Goal: Find specific page/section: Find specific page/section

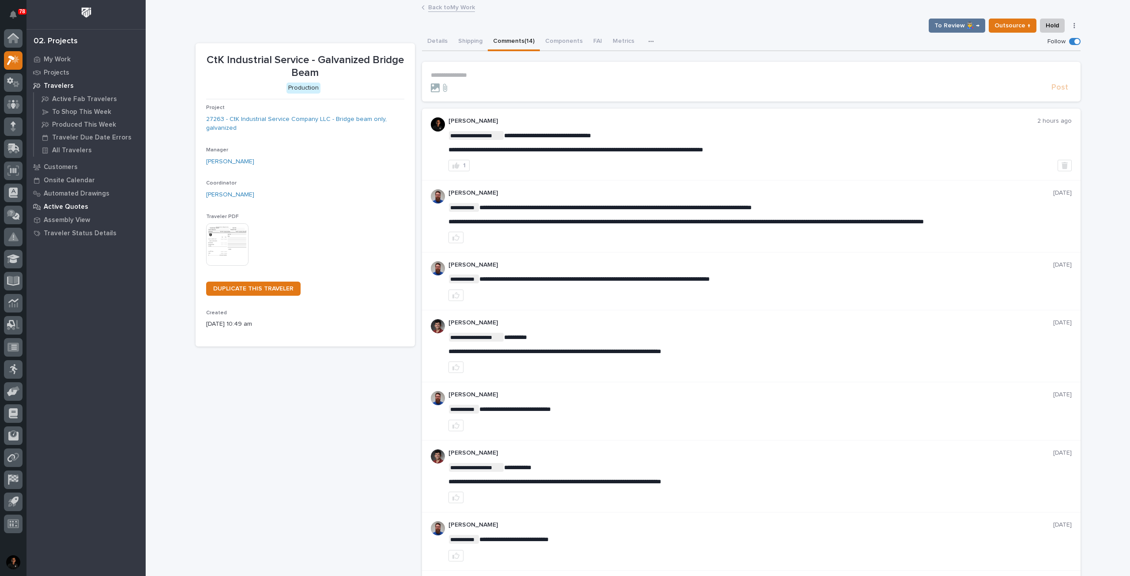
click at [73, 205] on p "Active Quotes" at bounding box center [66, 207] width 45 height 8
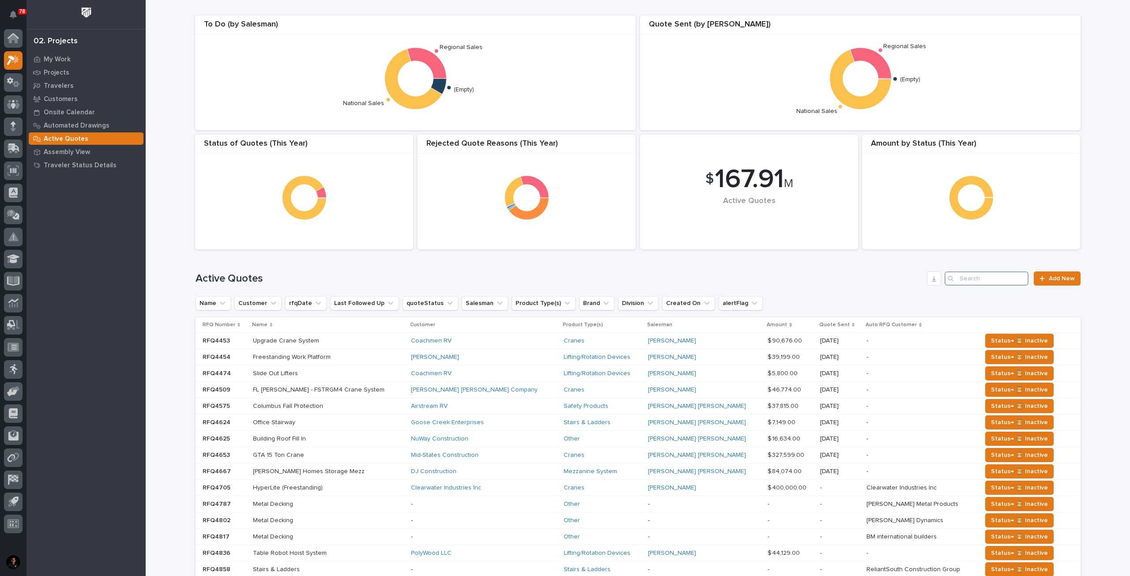
click at [969, 280] on input "Search" at bounding box center [987, 279] width 84 height 14
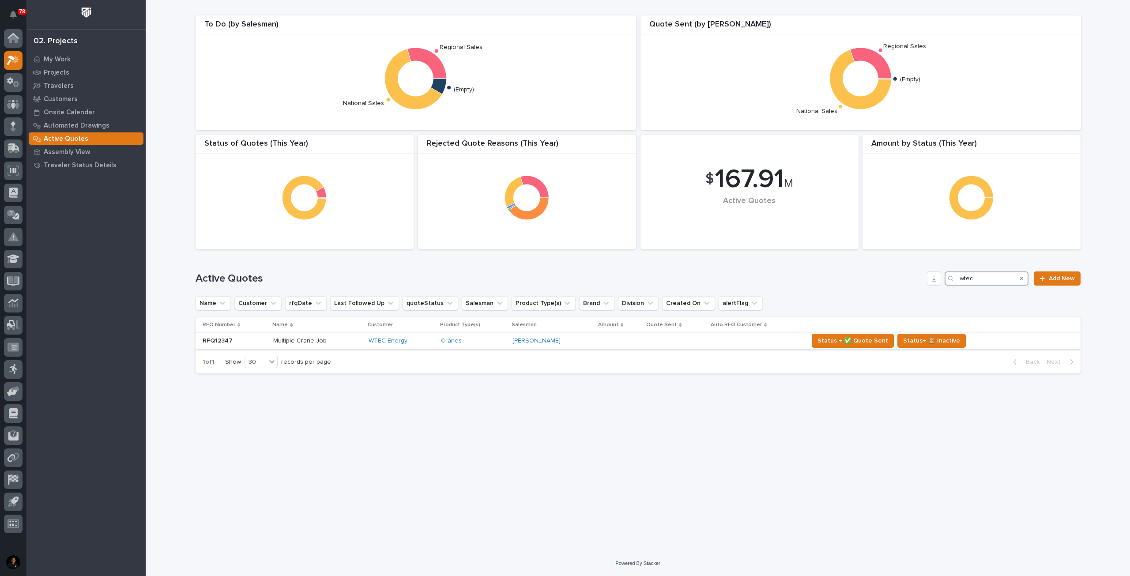
type input "wtec"
click at [423, 343] on div "WTEC Energy" at bounding box center [401, 341] width 65 height 8
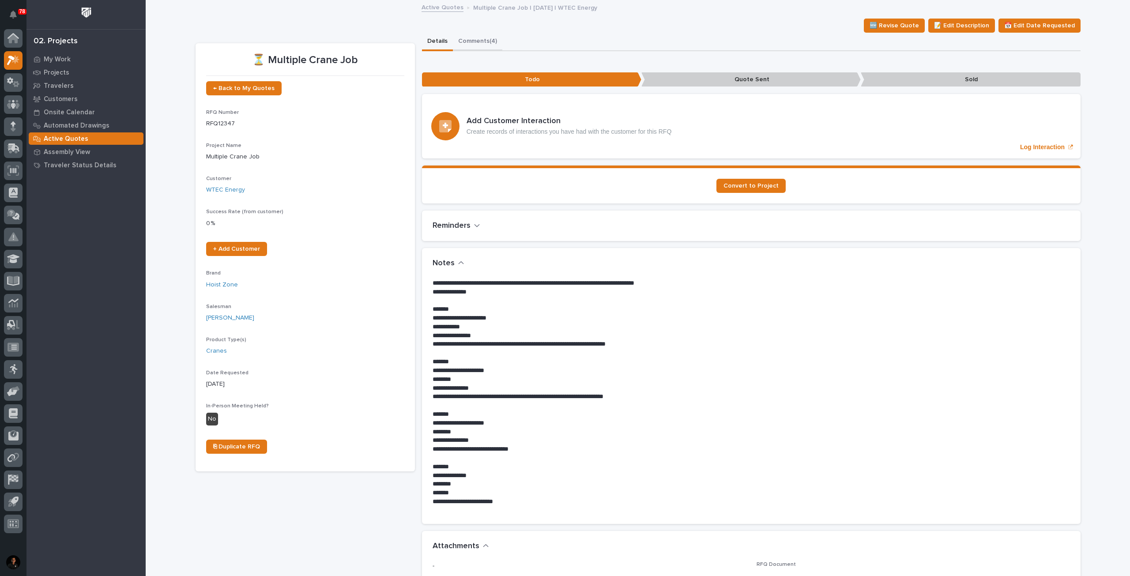
click at [468, 40] on button "Comments (4)" at bounding box center [477, 42] width 49 height 19
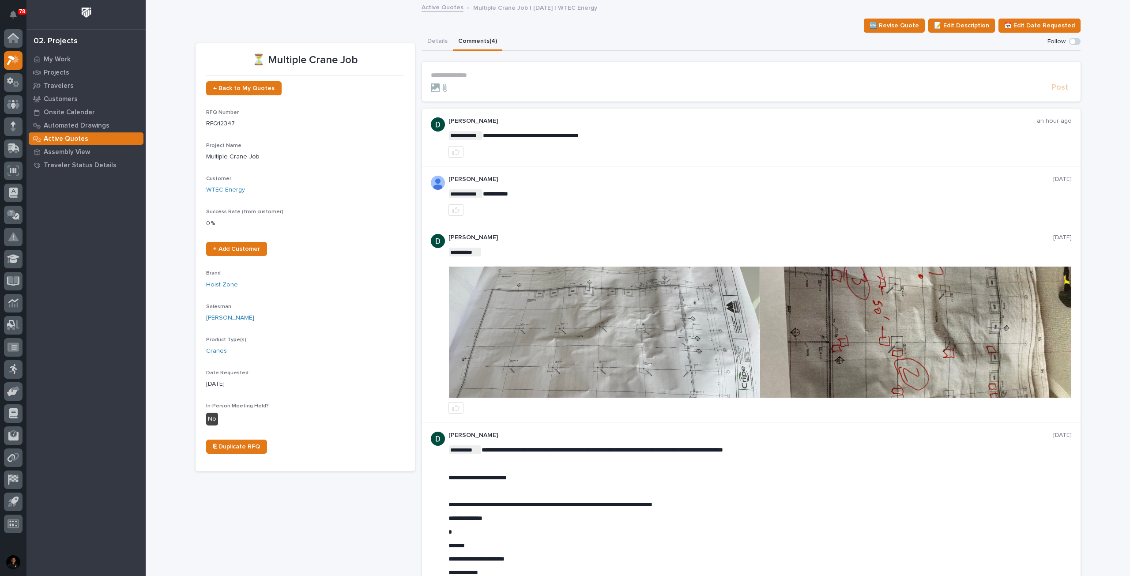
click at [632, 312] on img at bounding box center [604, 332] width 311 height 131
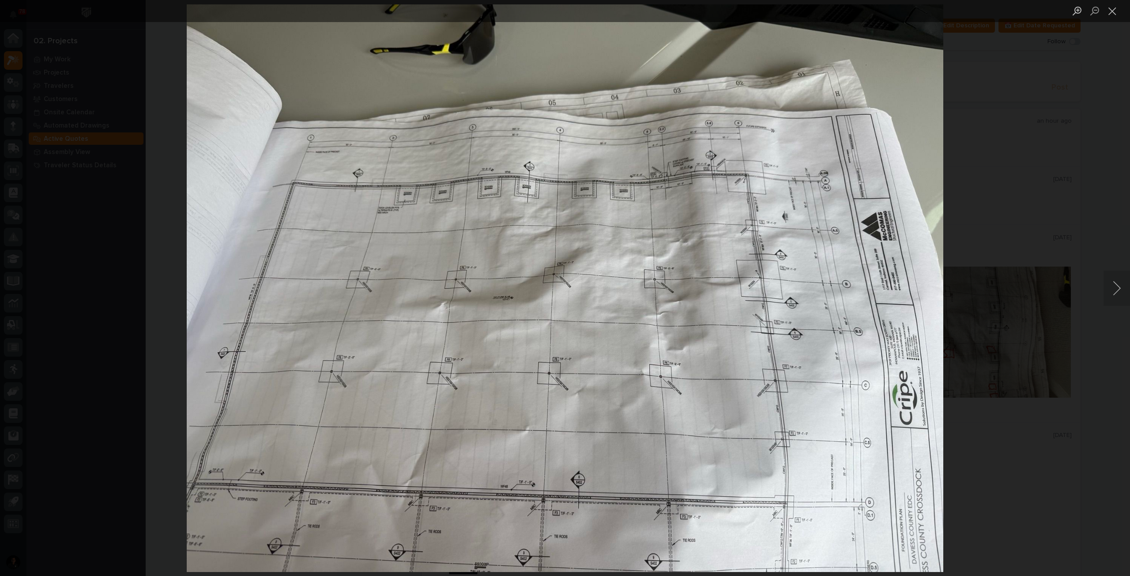
click at [1023, 268] on div "Lightbox" at bounding box center [565, 288] width 1130 height 576
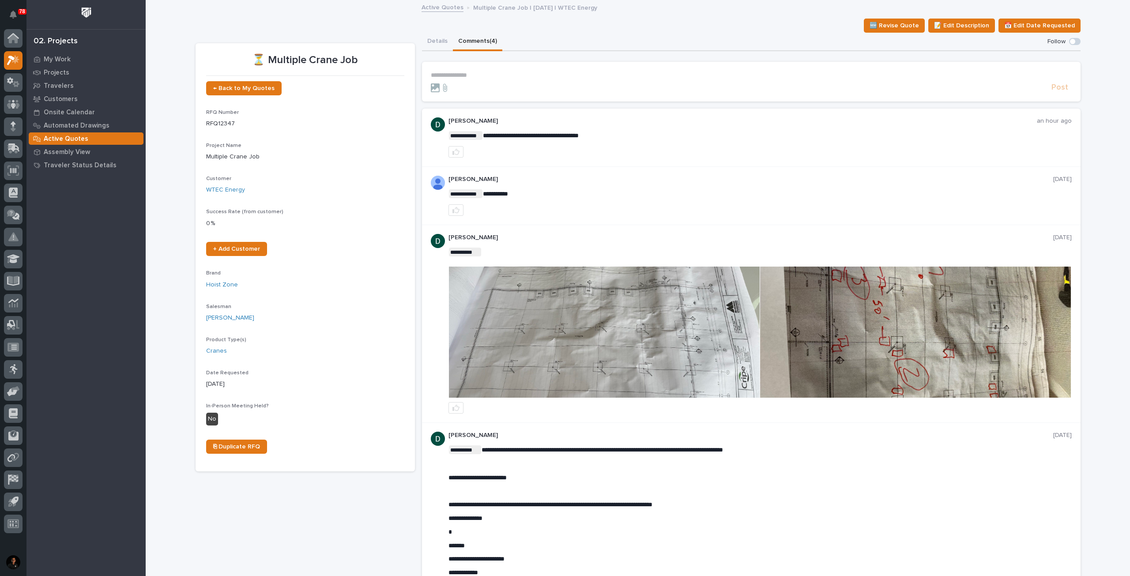
click at [846, 334] on img at bounding box center [915, 332] width 311 height 131
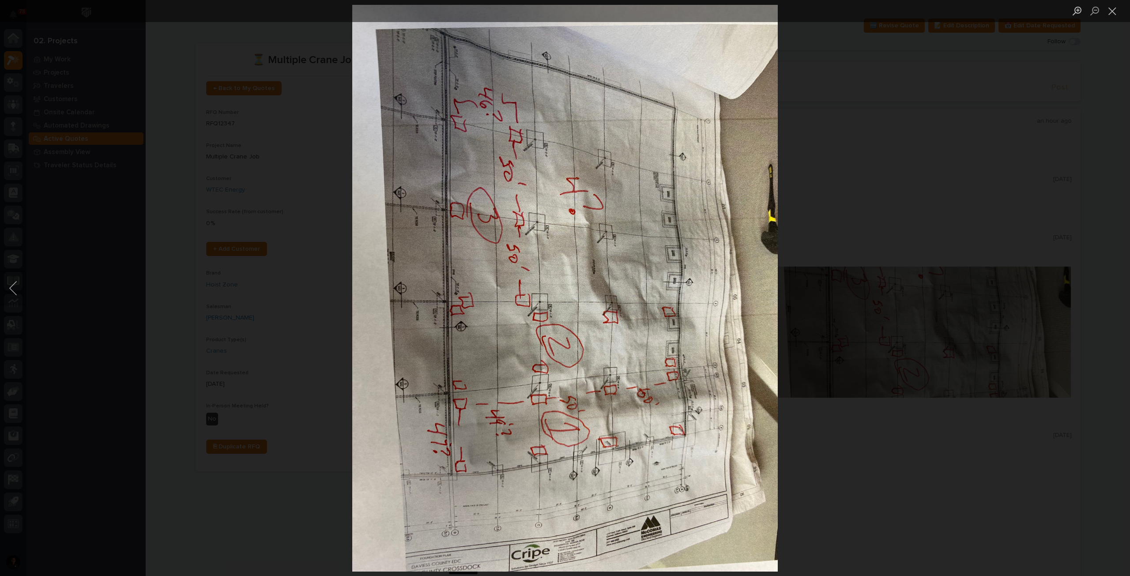
click at [1008, 241] on div "Lightbox" at bounding box center [565, 288] width 1130 height 576
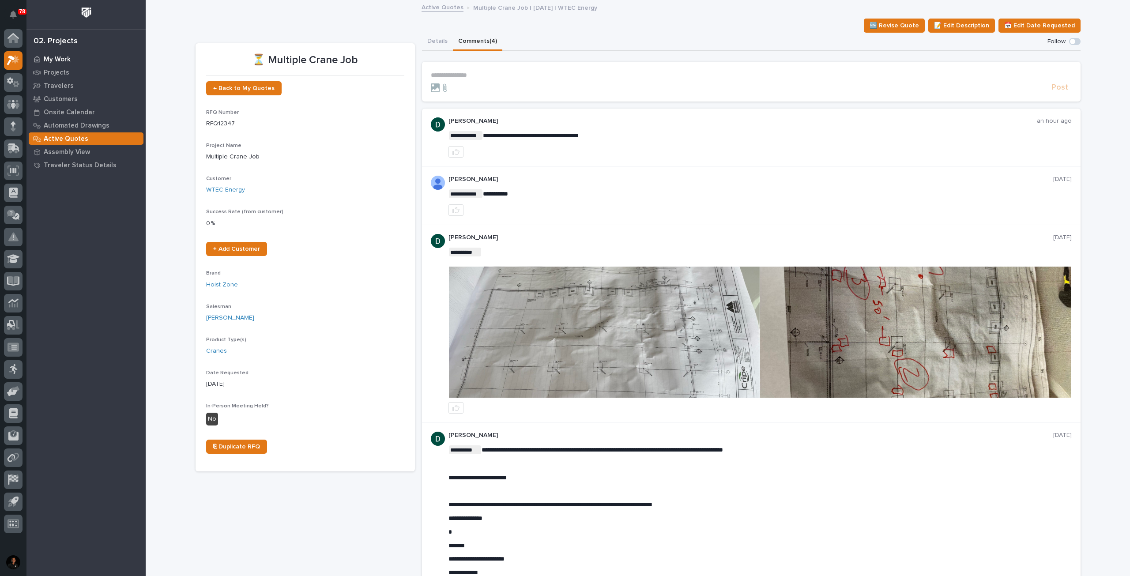
click at [52, 62] on p "My Work" at bounding box center [57, 60] width 27 height 8
click at [642, 301] on img at bounding box center [604, 332] width 311 height 131
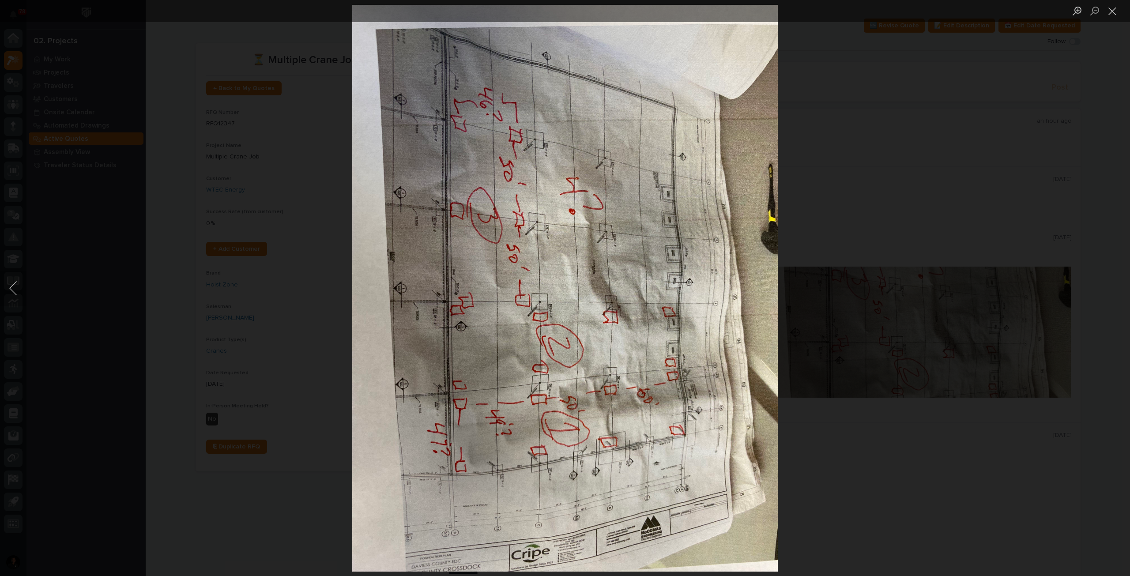
click at [786, 382] on div "Lightbox" at bounding box center [565, 288] width 1130 height 576
